Goal: Task Accomplishment & Management: Use online tool/utility

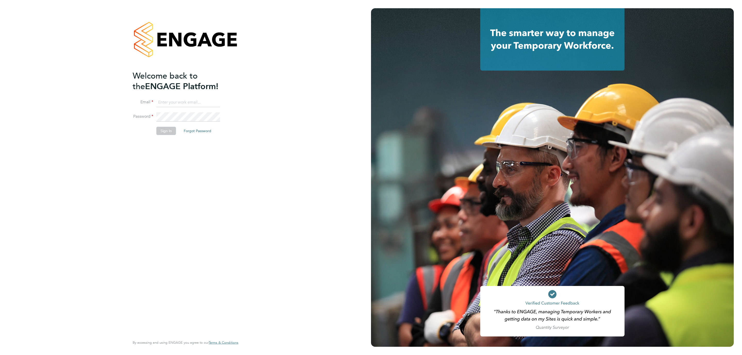
type input "[PERSON_NAME][EMAIL_ADDRESS][DOMAIN_NAME]"
click at [170, 124] on li "Password" at bounding box center [183, 119] width 101 height 14
click at [170, 132] on button "Sign In" at bounding box center [166, 131] width 20 height 8
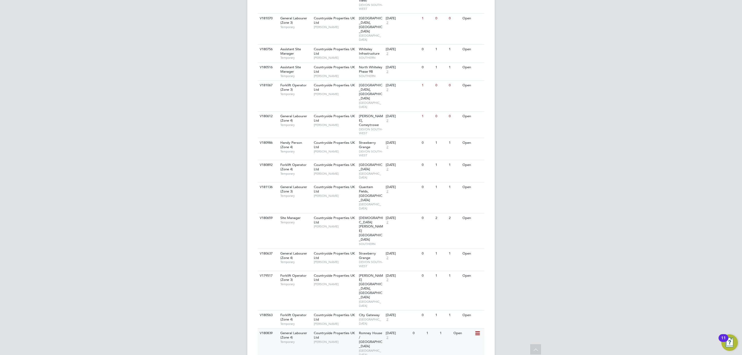
scroll to position [206, 0]
